Goal: Task Accomplishment & Management: Use online tool/utility

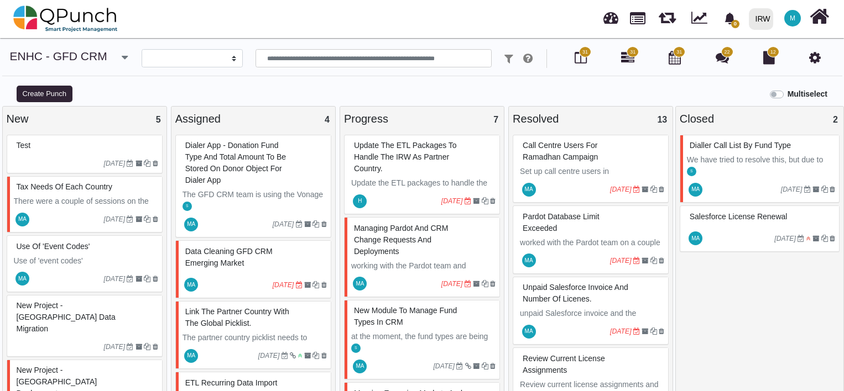
select select
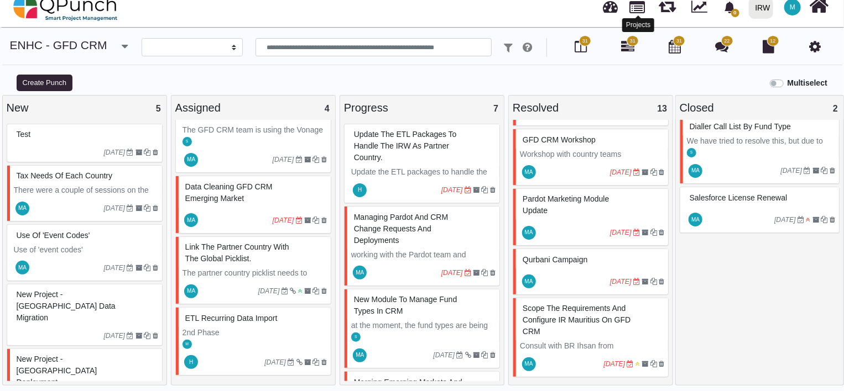
click at [641, 3] on link at bounding box center [637, 6] width 15 height 19
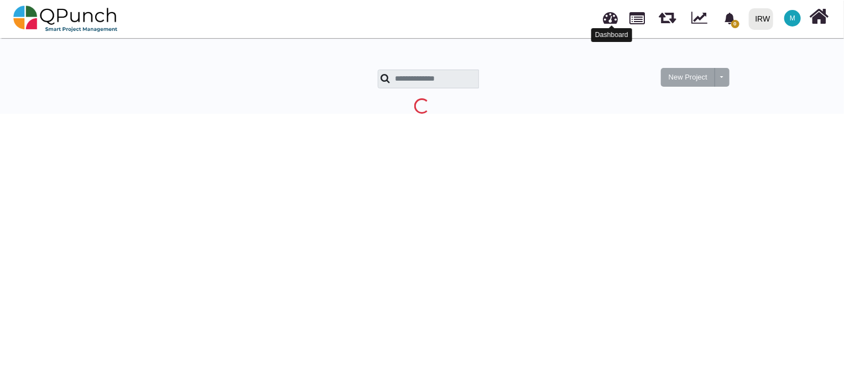
click at [608, 20] on link at bounding box center [610, 16] width 15 height 18
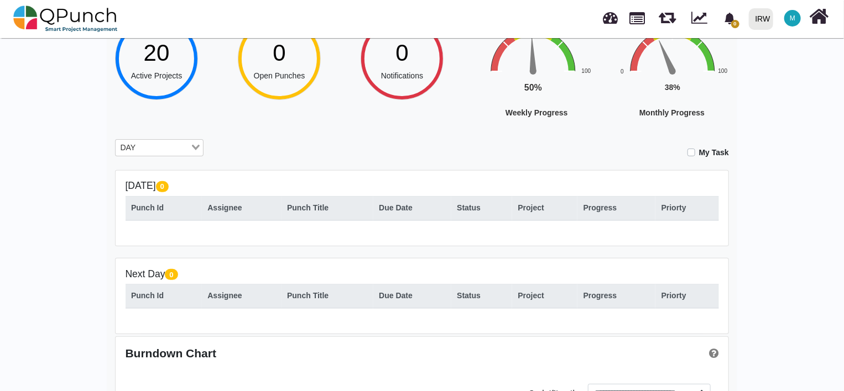
scroll to position [147, 0]
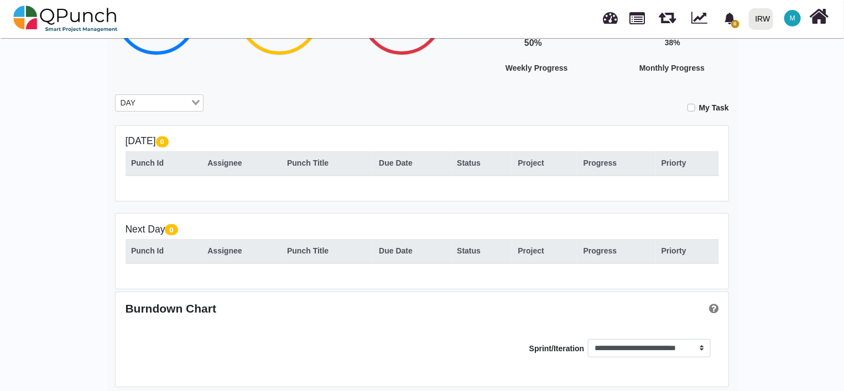
click at [699, 110] on label "My Task" at bounding box center [714, 108] width 30 height 12
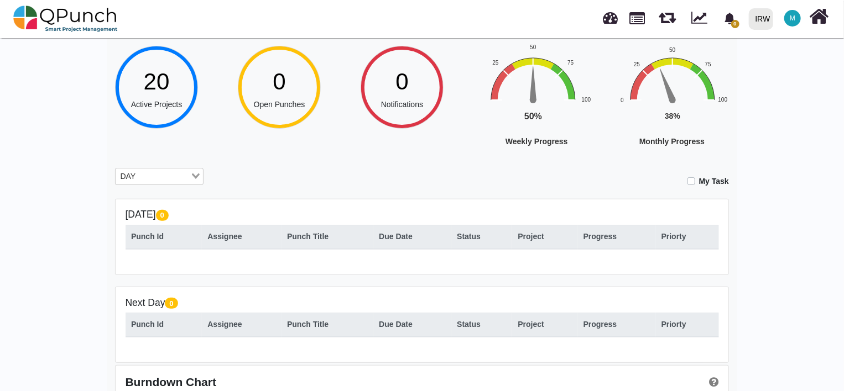
click at [195, 179] on icon "Search for option" at bounding box center [196, 177] width 8 height 6
click at [145, 240] on li "All" at bounding box center [159, 238] width 88 height 14
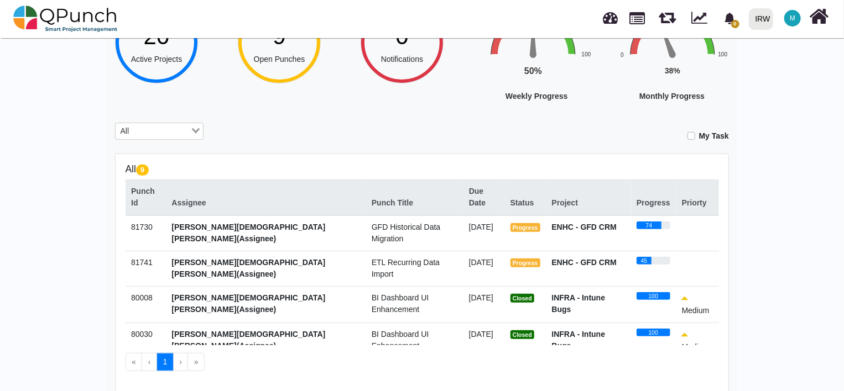
scroll to position [147, 0]
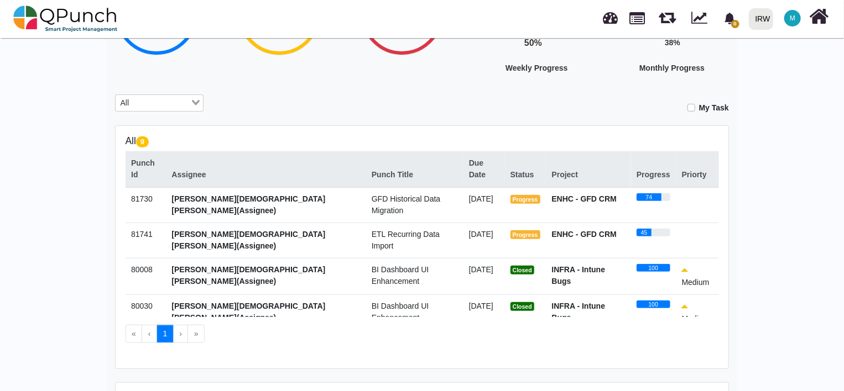
click at [376, 230] on span "ETL Recurring Data Import" at bounding box center [406, 240] width 68 height 20
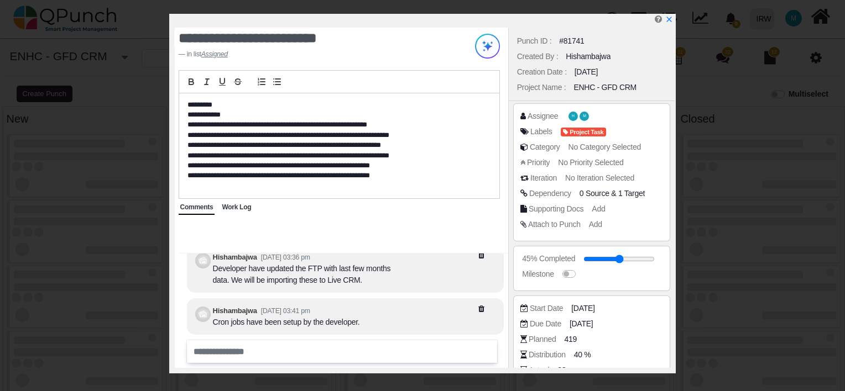
select select
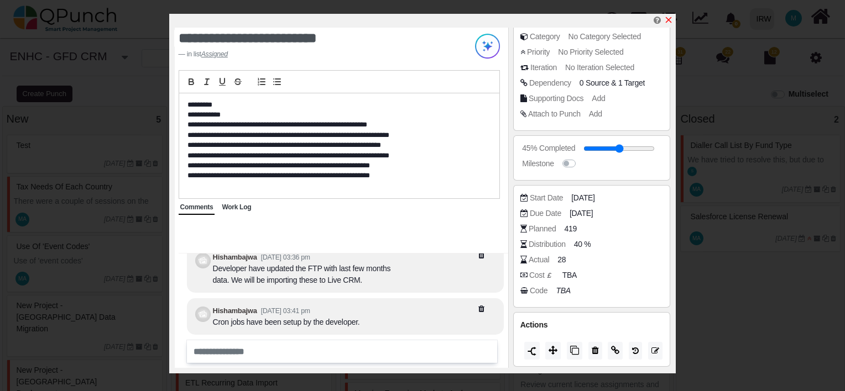
click at [670, 18] on icon "x" at bounding box center [668, 19] width 9 height 9
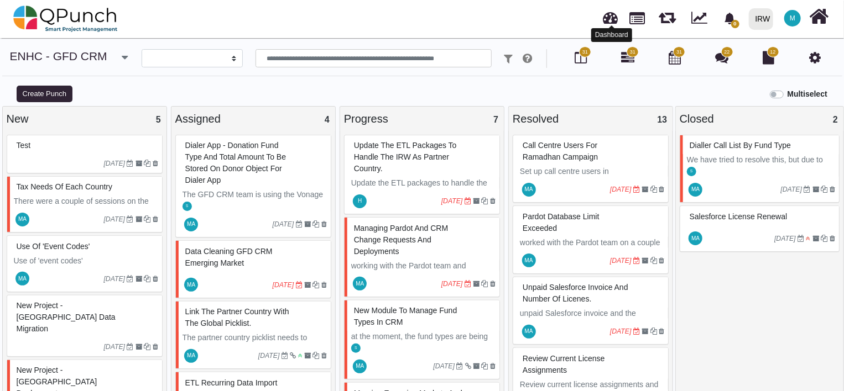
click at [613, 20] on link at bounding box center [610, 16] width 15 height 18
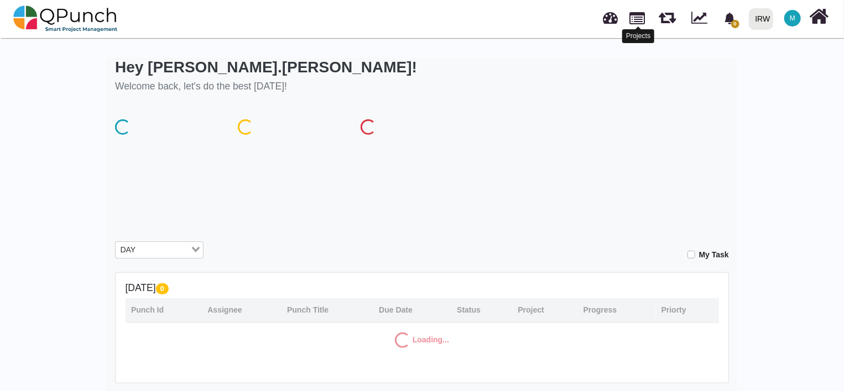
click at [639, 19] on link at bounding box center [637, 17] width 15 height 19
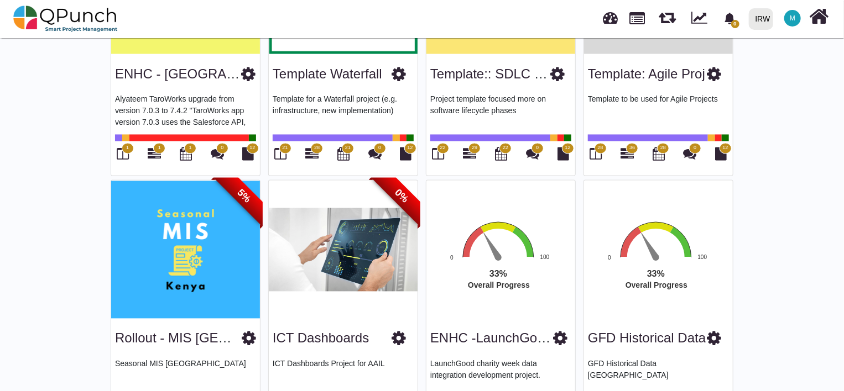
scroll to position [1050, 0]
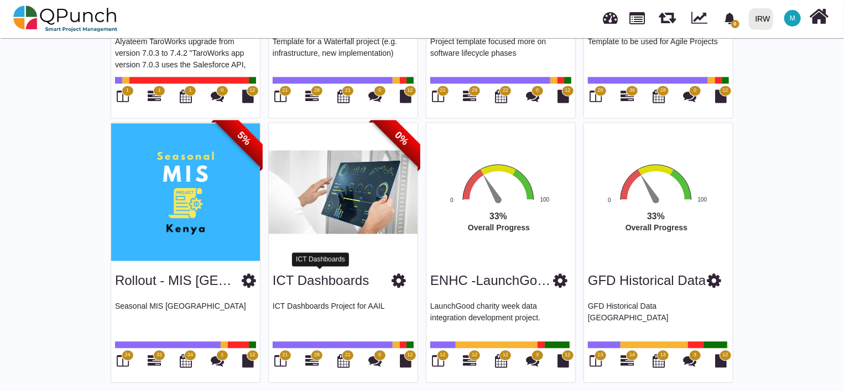
click at [325, 274] on link "ICT Dashboards" at bounding box center [321, 281] width 96 height 15
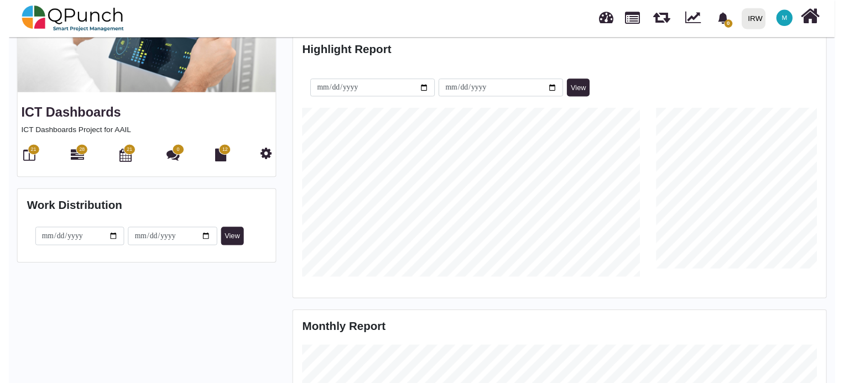
scroll to position [172, 180]
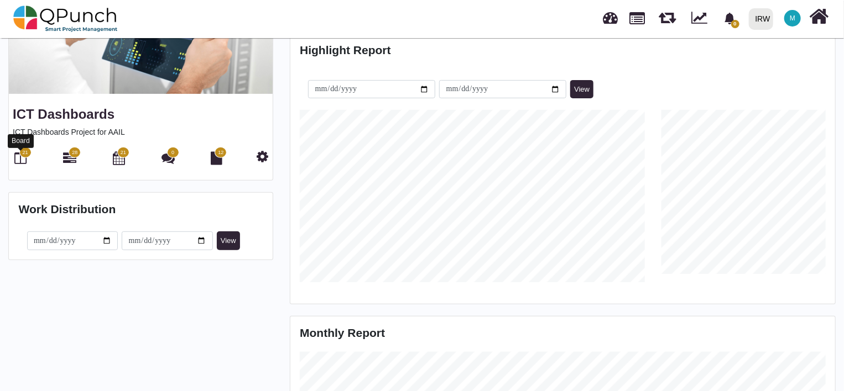
click at [18, 157] on icon at bounding box center [21, 157] width 12 height 13
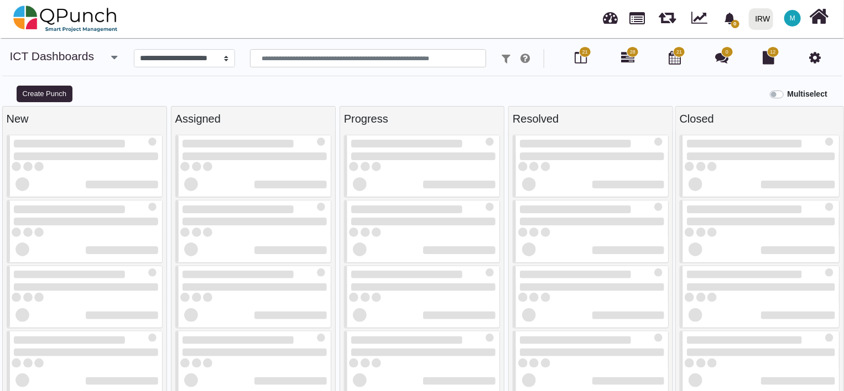
select select
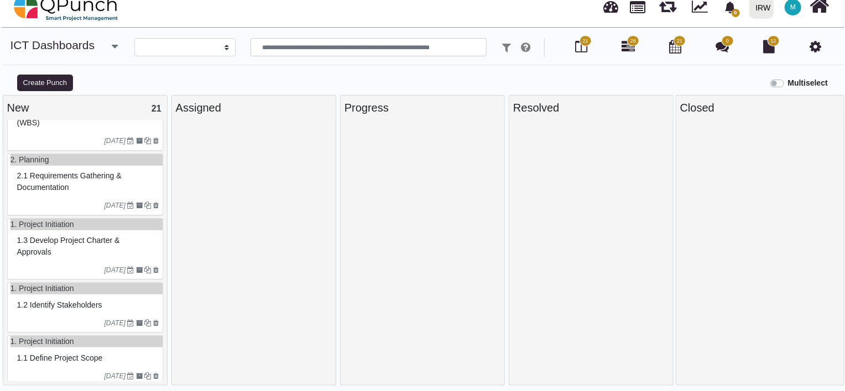
scroll to position [935, 0]
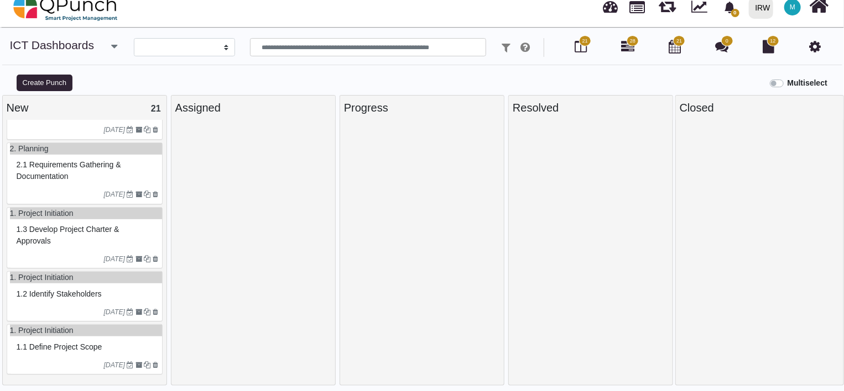
click at [75, 297] on span "1.2 Identify stakeholders" at bounding box center [59, 294] width 85 height 9
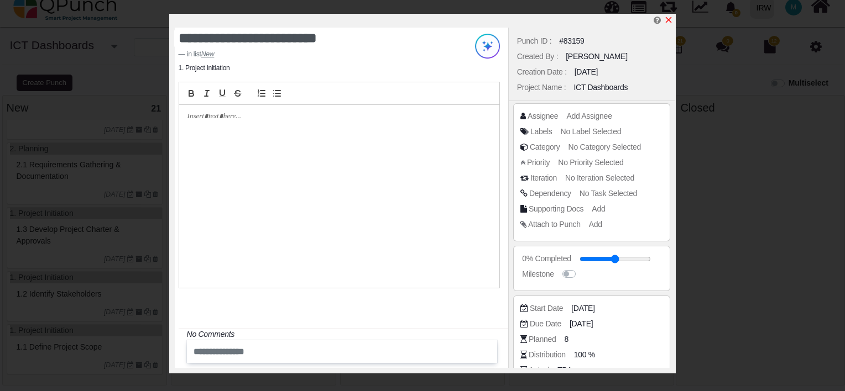
click at [671, 19] on icon "x" at bounding box center [668, 19] width 9 height 9
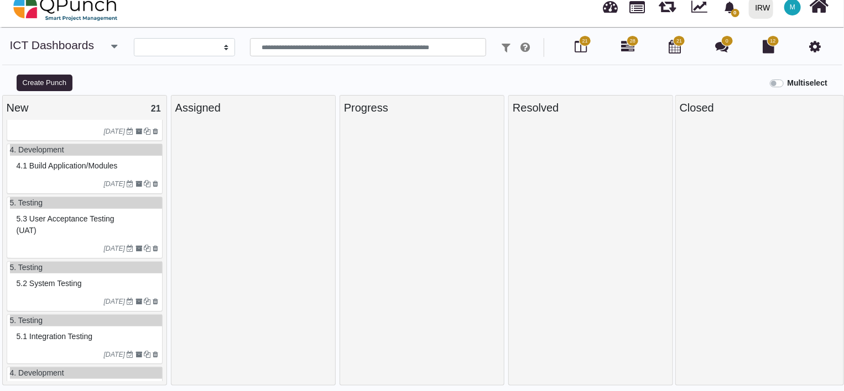
scroll to position [346, 0]
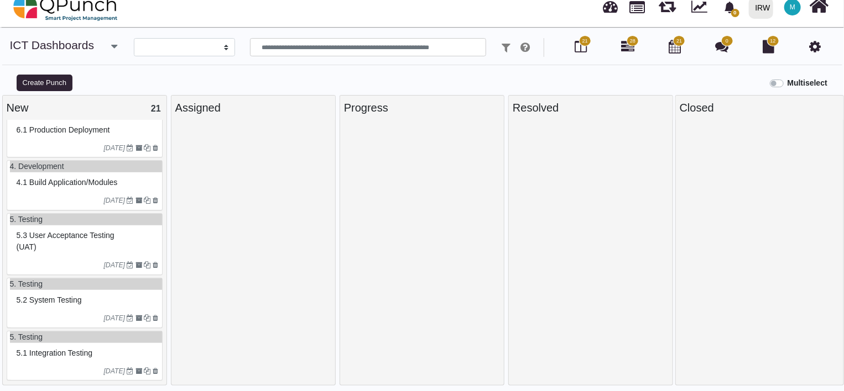
click at [634, 43] on span "28" at bounding box center [633, 42] width 6 height 8
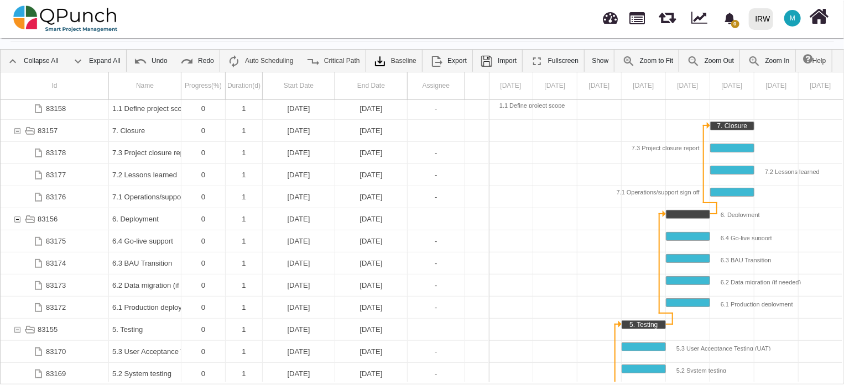
scroll to position [77, 0]
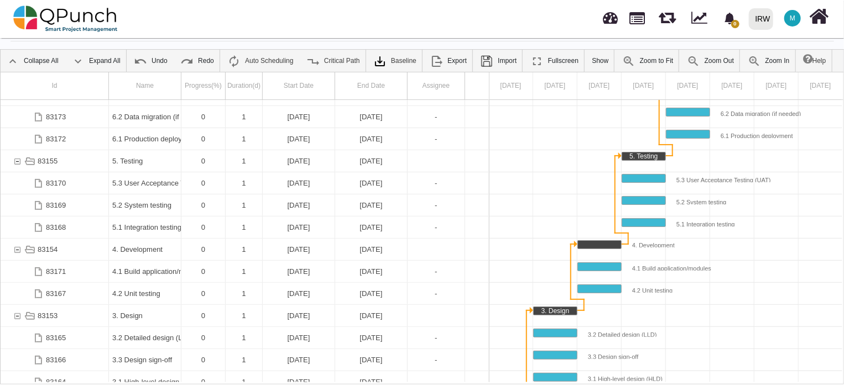
click at [755, 246] on div at bounding box center [621, 250] width 442 height 22
click at [585, 207] on div at bounding box center [621, 206] width 442 height 22
click at [564, 203] on div at bounding box center [621, 206] width 442 height 22
